Goal: Book appointment/travel/reservation

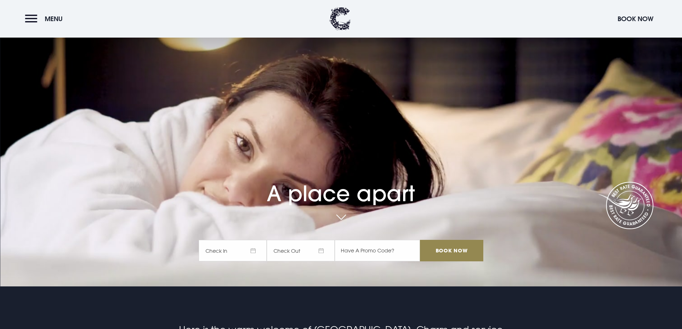
scroll to position [36, 0]
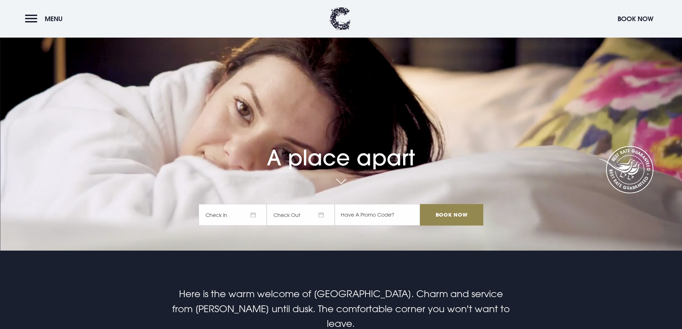
click at [252, 217] on span "Check In" at bounding box center [233, 214] width 68 height 21
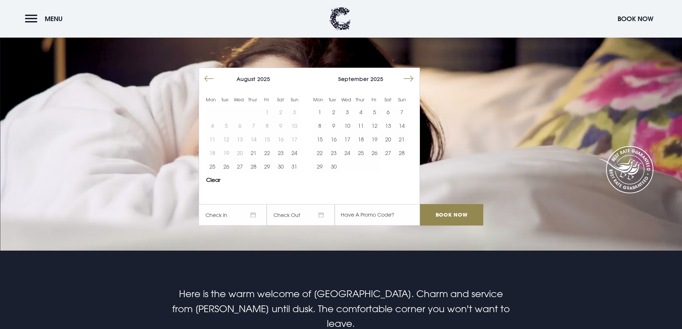
click at [411, 78] on button "Move forward to switch to the next month." at bounding box center [409, 79] width 14 height 14
click at [390, 111] on button "6" at bounding box center [388, 112] width 14 height 14
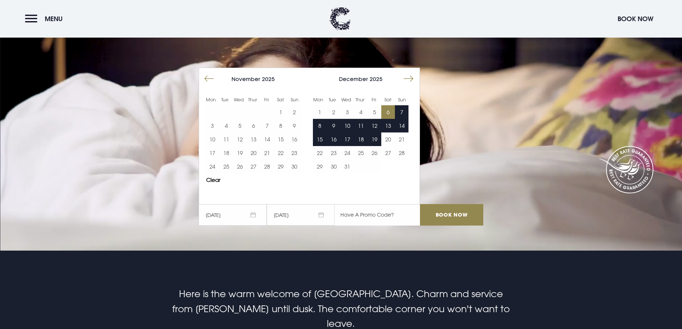
click at [383, 215] on input "text" at bounding box center [377, 214] width 85 height 21
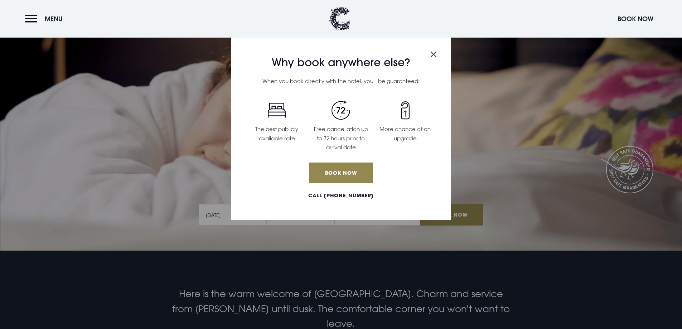
click at [437, 53] on img "Close modal" at bounding box center [434, 54] width 6 height 6
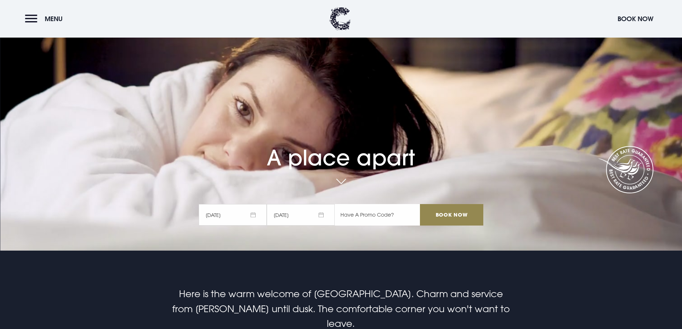
click at [383, 212] on input "text" at bounding box center [377, 214] width 85 height 21
paste input "XMAS15"
type input "XMAS15"
click at [470, 212] on input "Book Now" at bounding box center [451, 214] width 63 height 21
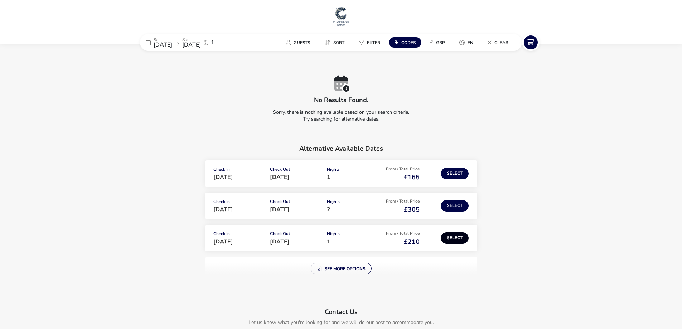
click at [458, 237] on button "Select" at bounding box center [455, 237] width 28 height 11
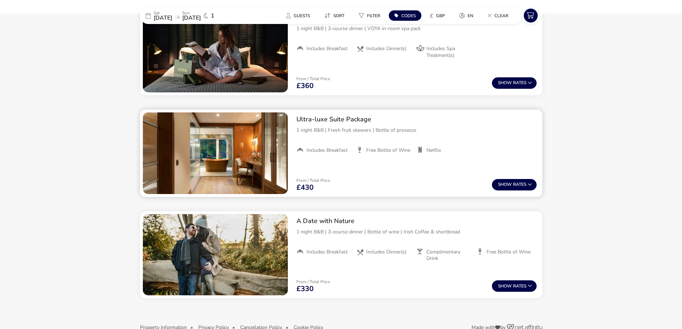
scroll to position [541, 0]
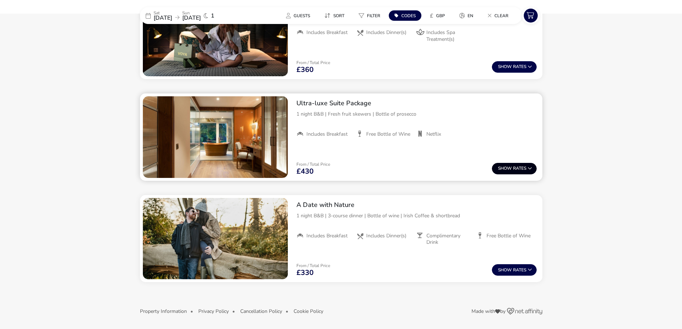
click at [531, 168] on icon at bounding box center [530, 168] width 4 height 4
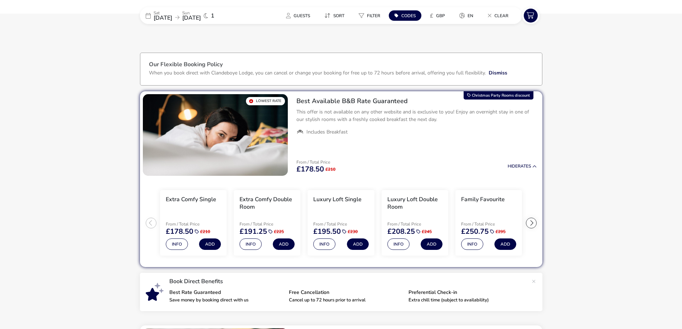
scroll to position [0, 0]
